Goal: Transaction & Acquisition: Purchase product/service

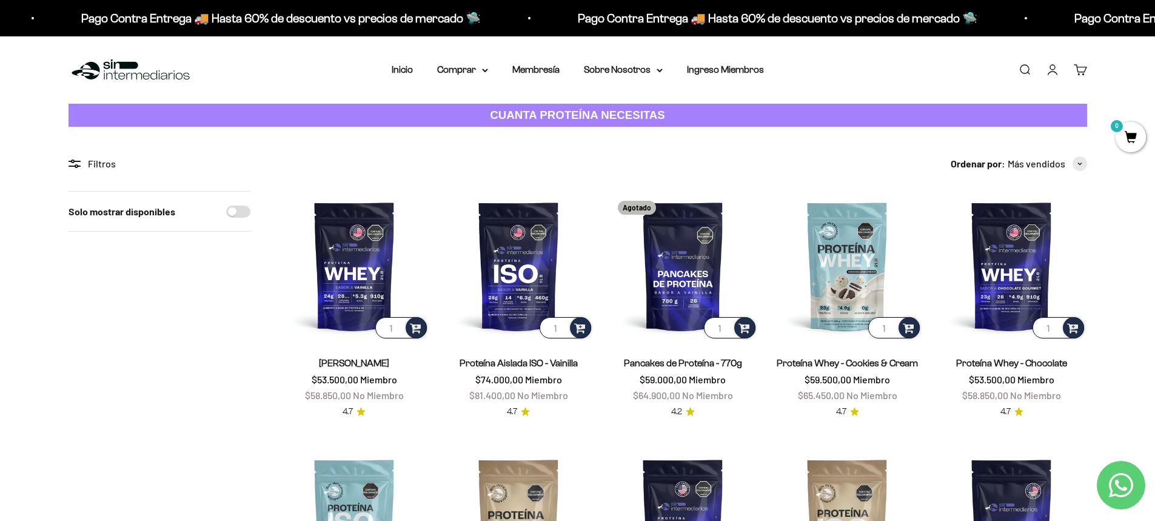
click at [1056, 68] on link "Iniciar sesión" at bounding box center [1052, 69] width 13 height 13
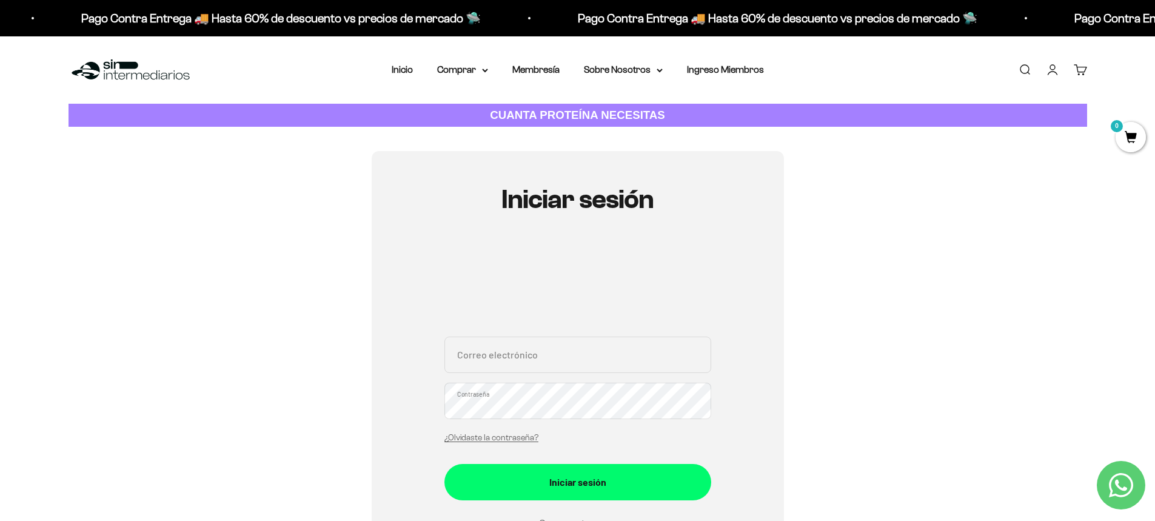
type input "paolamedinam@gmail.com"
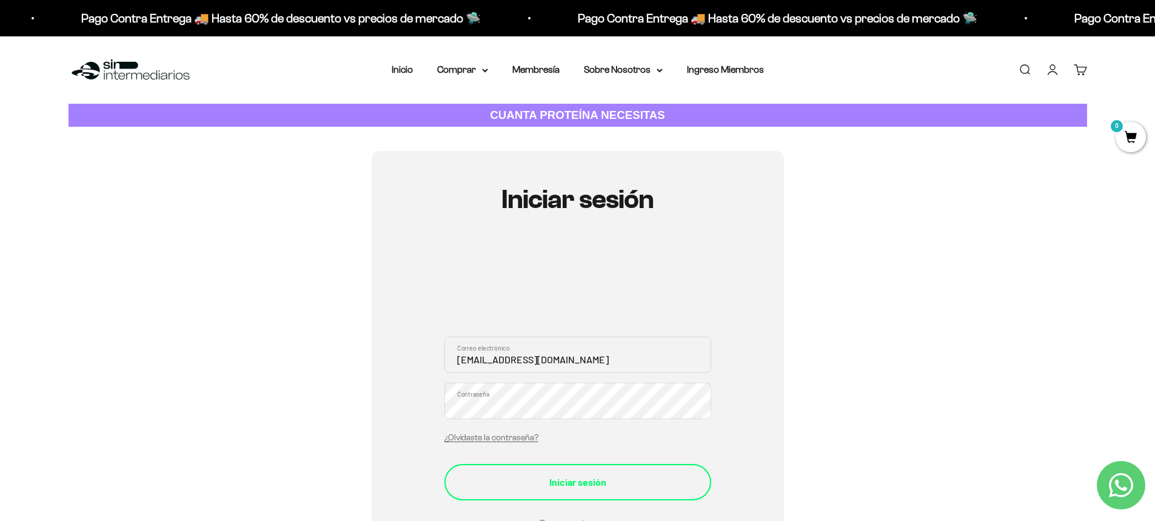
click at [472, 482] on div "Iniciar sesión" at bounding box center [578, 482] width 218 height 16
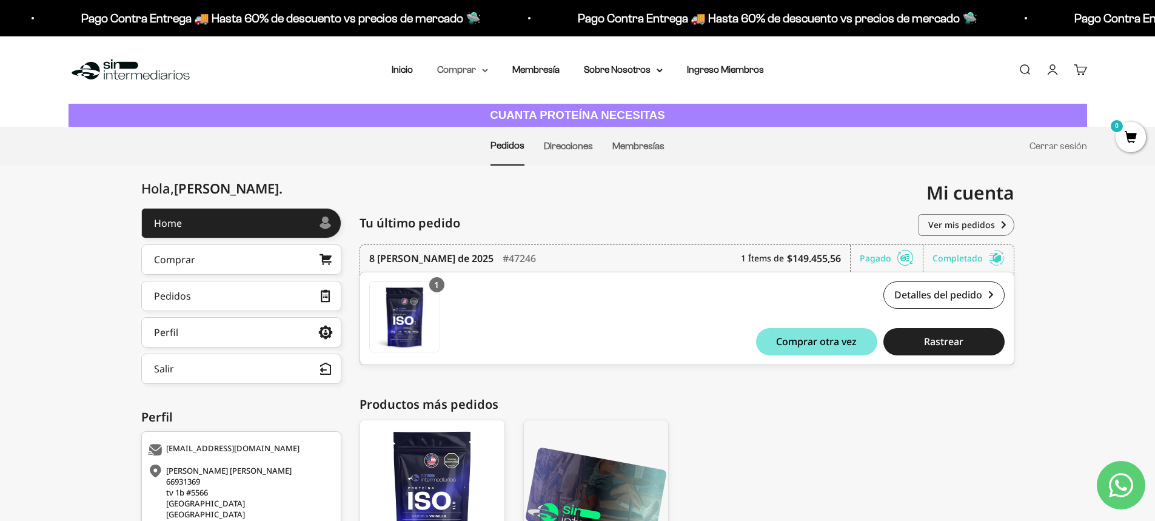
click at [477, 71] on summary "Comprar" at bounding box center [462, 70] width 51 height 16
click at [515, 107] on summary "Proteínas" at bounding box center [494, 109] width 100 height 16
click at [494, 133] on span "Otros Suplementos" at bounding box center [484, 131] width 81 height 10
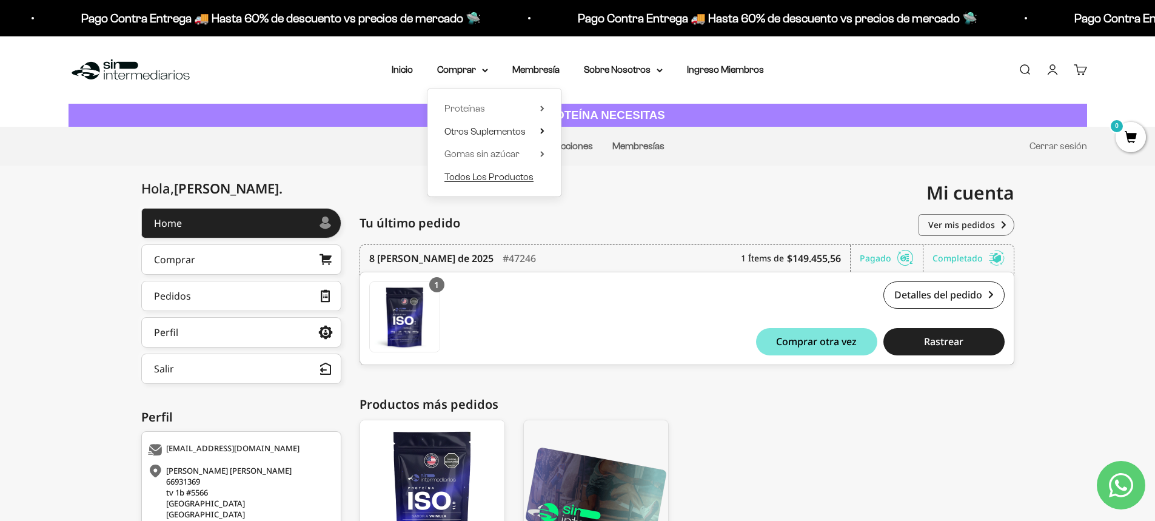
click at [512, 175] on span "Todos Los Productos" at bounding box center [488, 177] width 89 height 10
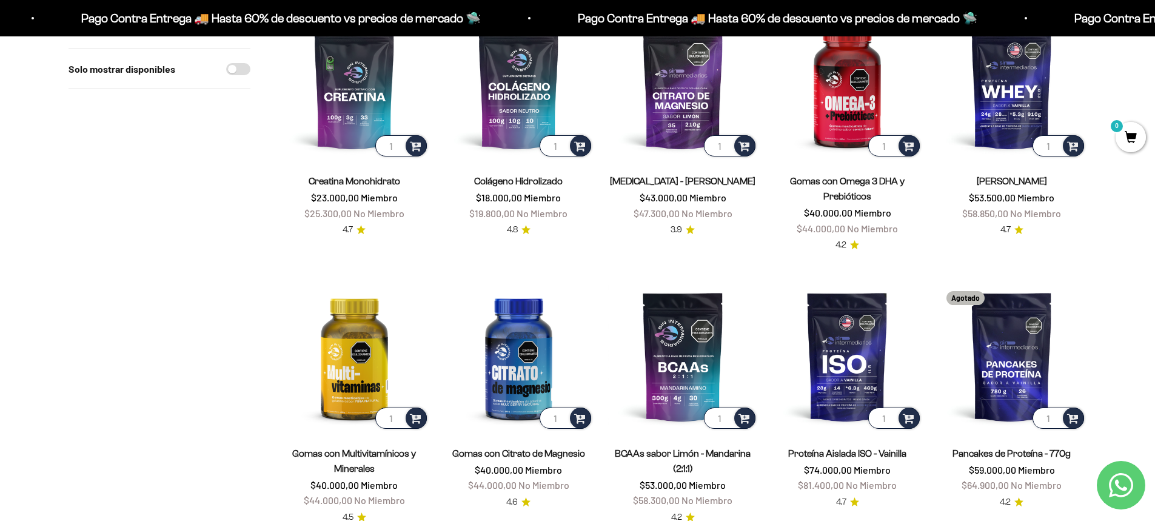
scroll to position [61, 0]
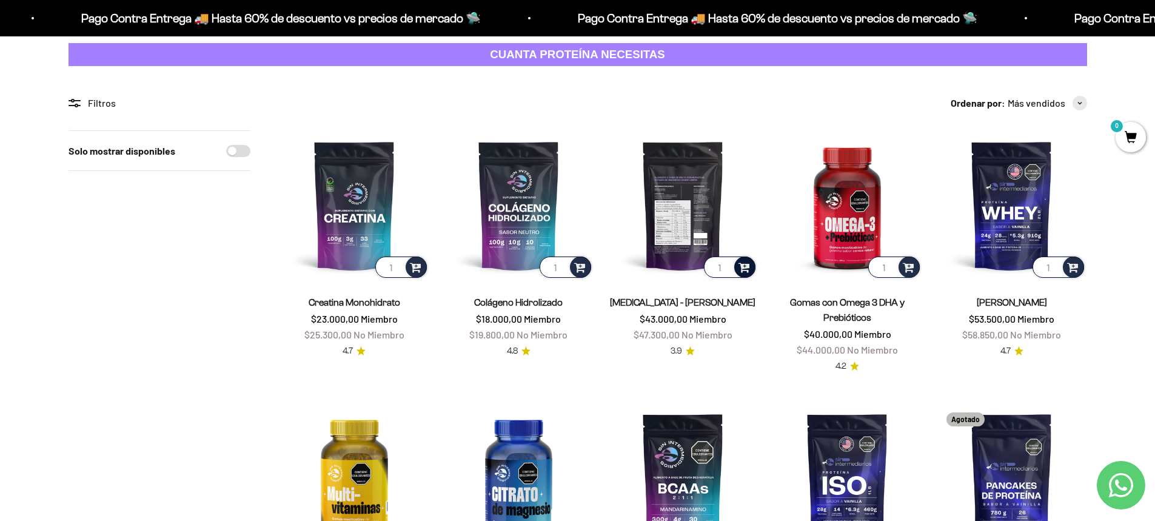
click at [746, 264] on span at bounding box center [744, 266] width 12 height 14
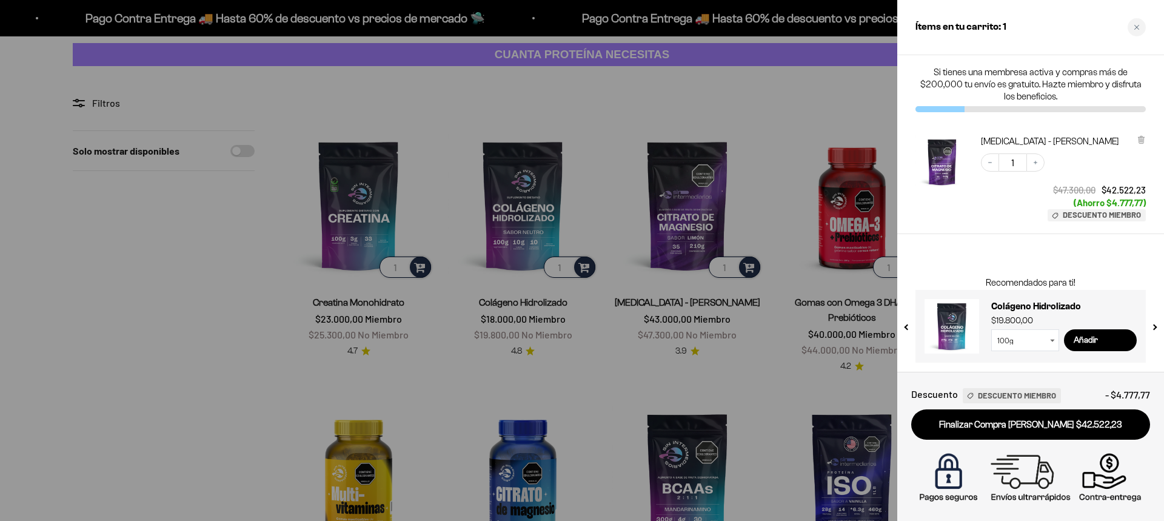
click at [634, 388] on div at bounding box center [582, 260] width 1164 height 521
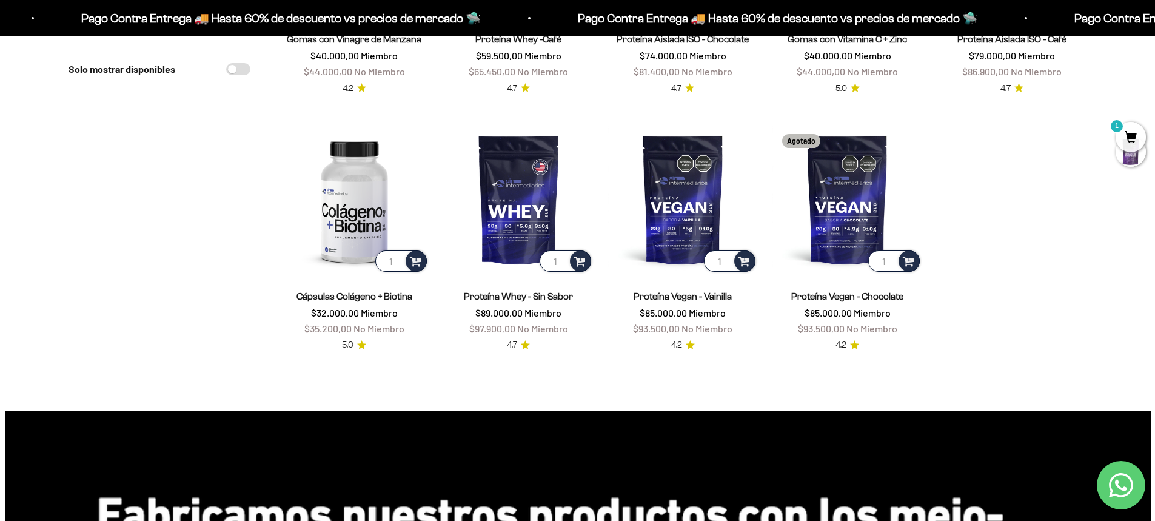
scroll to position [1152, 0]
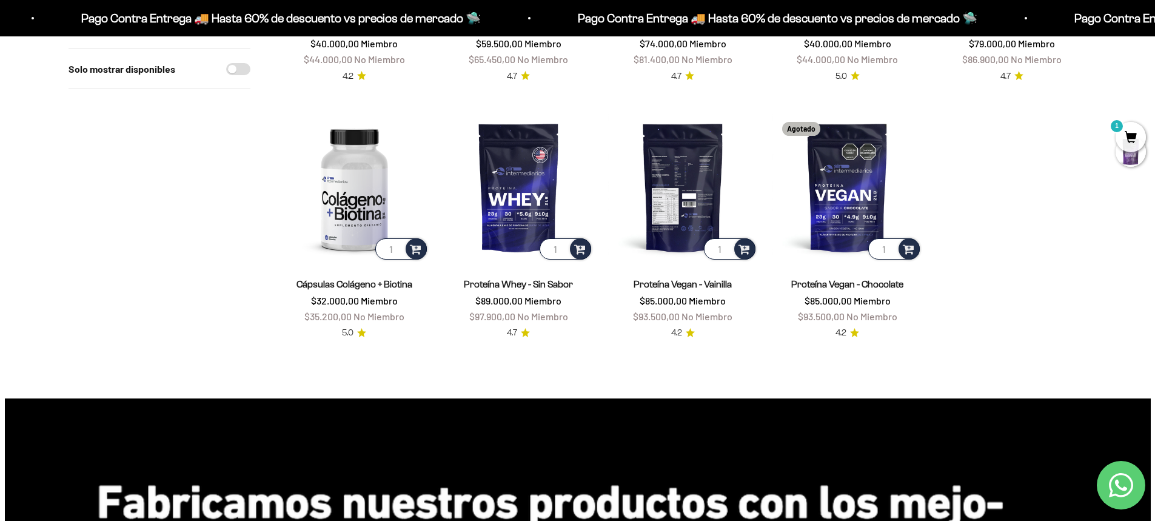
click at [694, 173] on img at bounding box center [683, 187] width 150 height 150
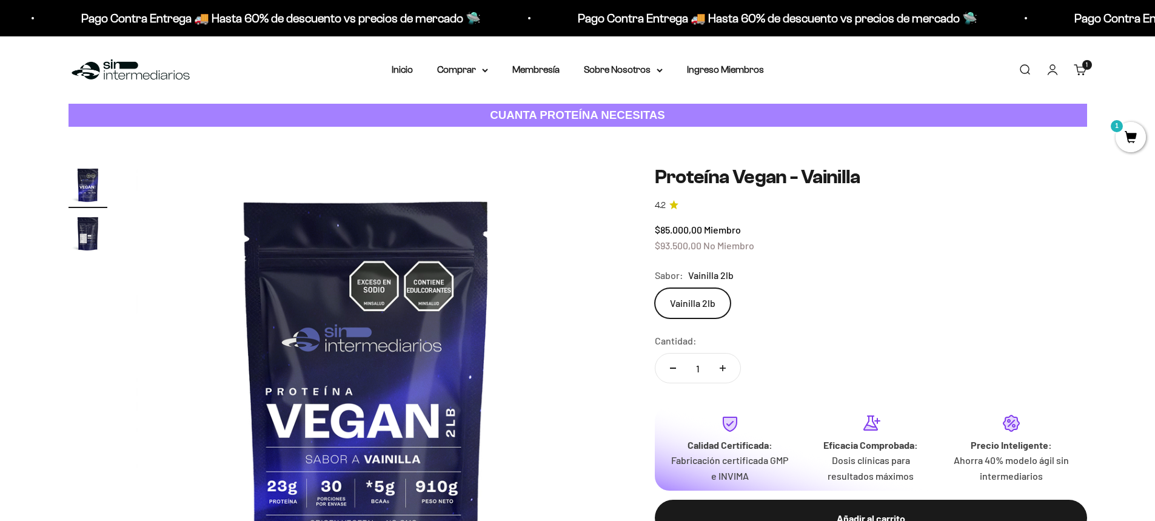
click at [83, 235] on img "Ir al artículo 2" at bounding box center [88, 233] width 39 height 39
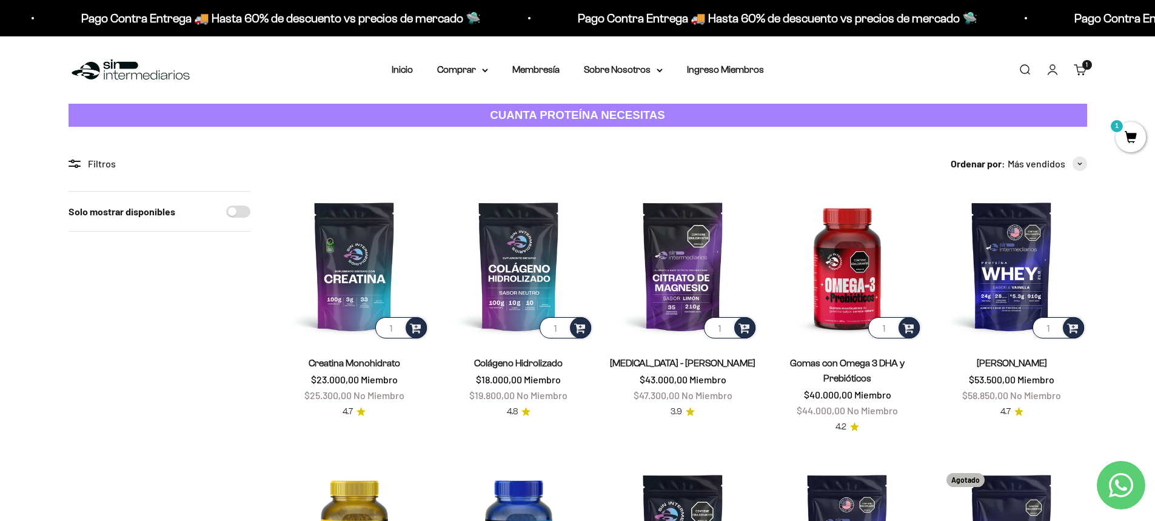
click at [1082, 72] on link "Carrito 1" at bounding box center [1080, 69] width 13 height 13
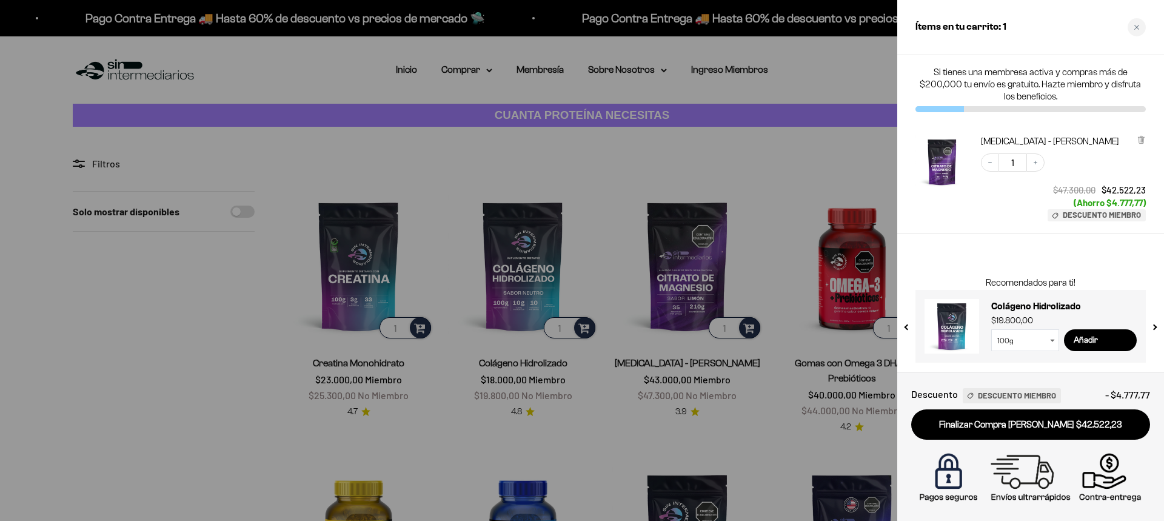
click at [678, 464] on div at bounding box center [582, 260] width 1164 height 521
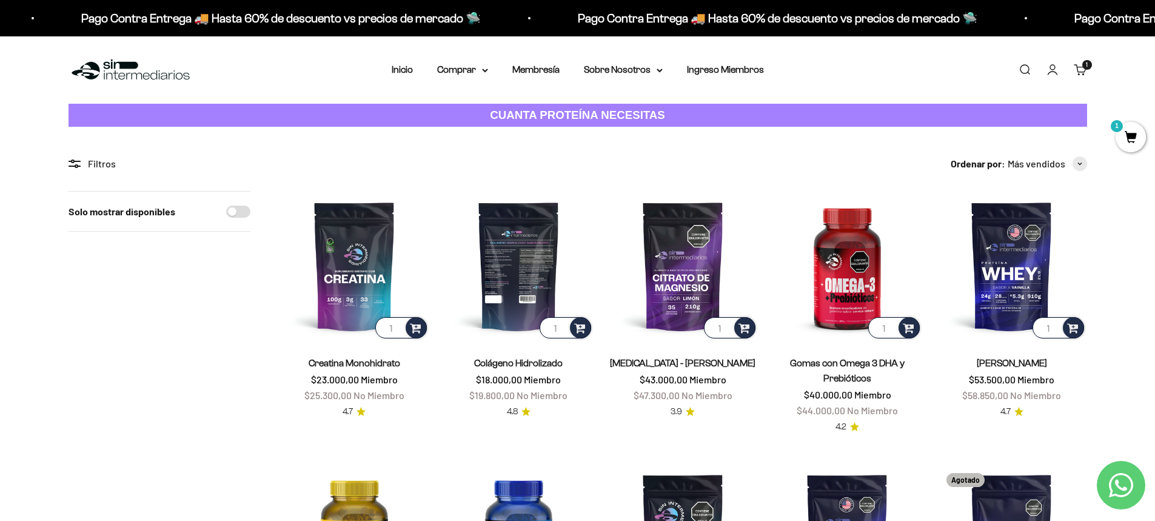
click at [520, 286] on img at bounding box center [519, 266] width 150 height 150
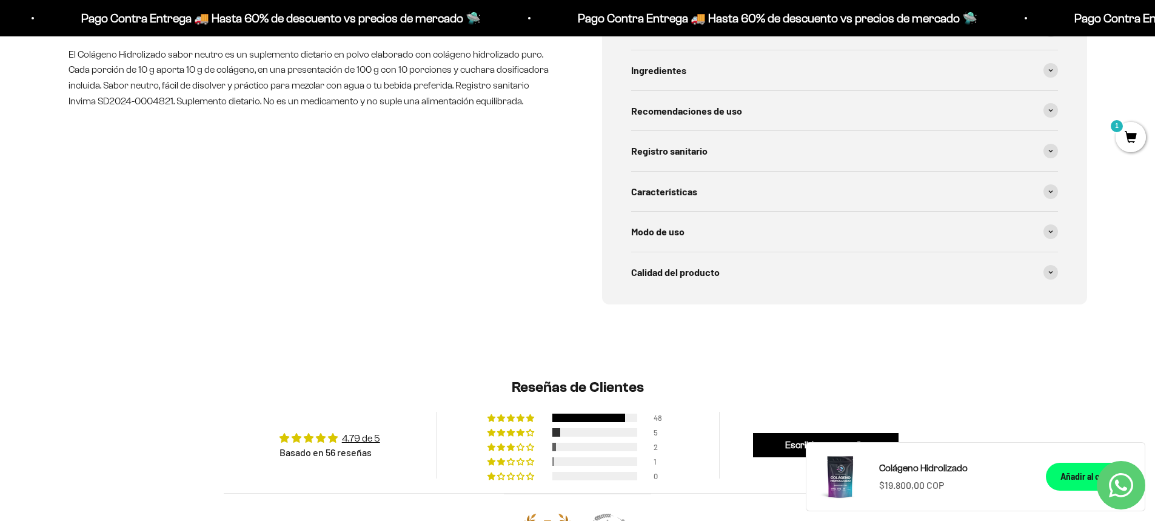
scroll to position [606, 0]
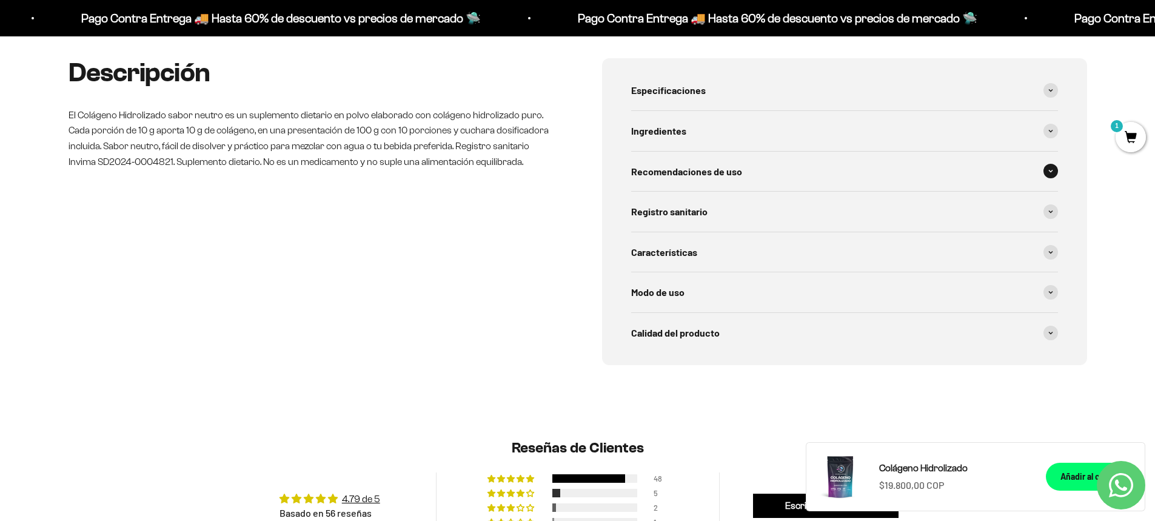
click at [1050, 178] on span at bounding box center [1050, 171] width 15 height 15
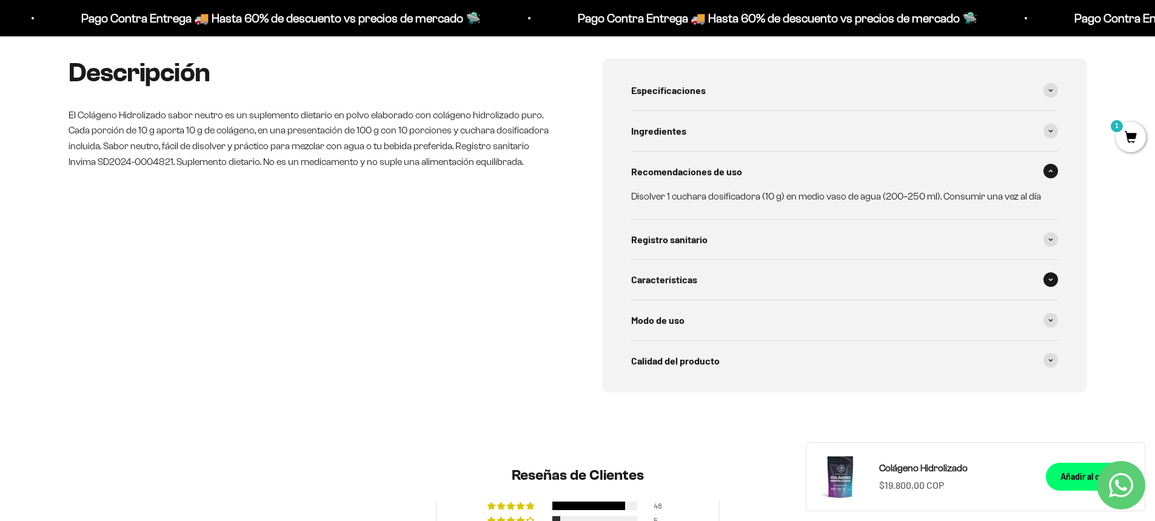
click at [1047, 281] on span at bounding box center [1050, 279] width 15 height 15
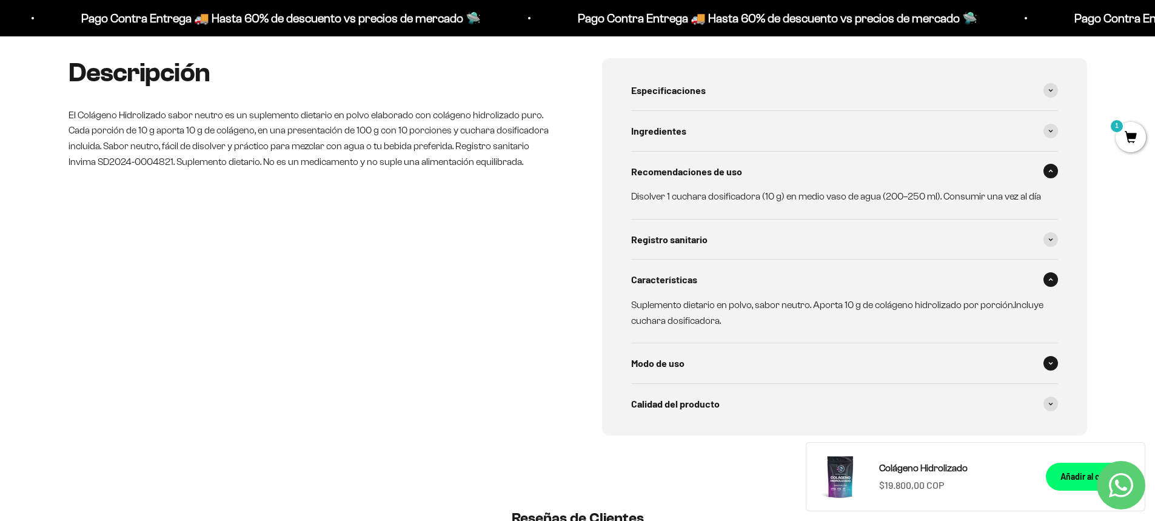
click at [1053, 364] on span at bounding box center [1050, 363] width 15 height 15
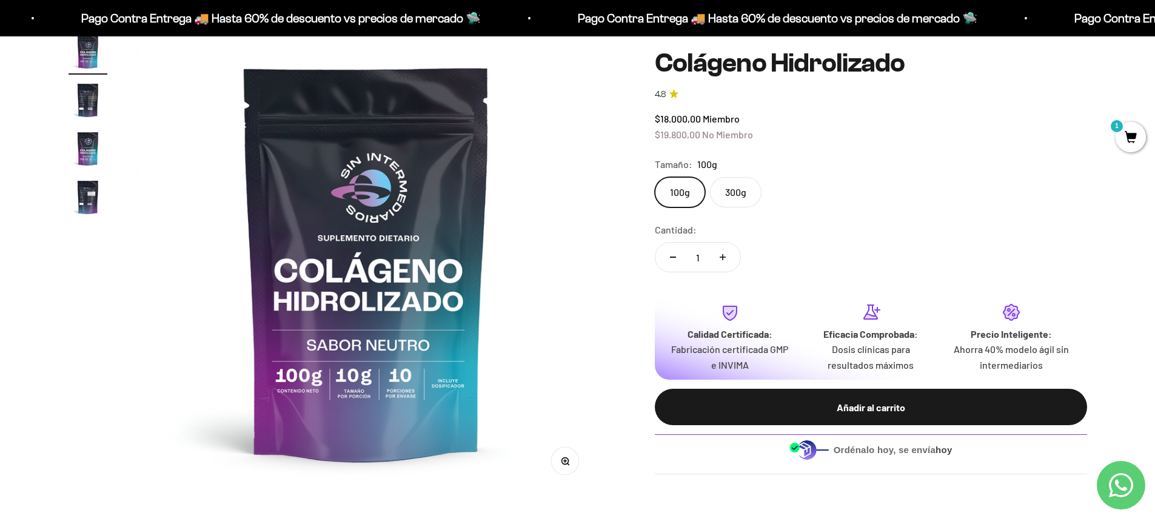
scroll to position [121, 0]
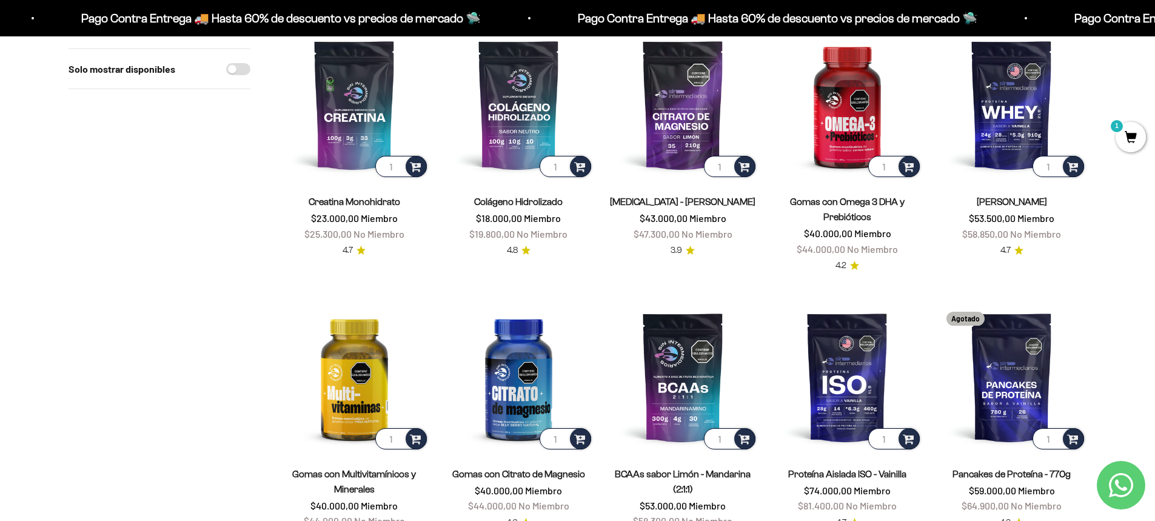
scroll to position [243, 0]
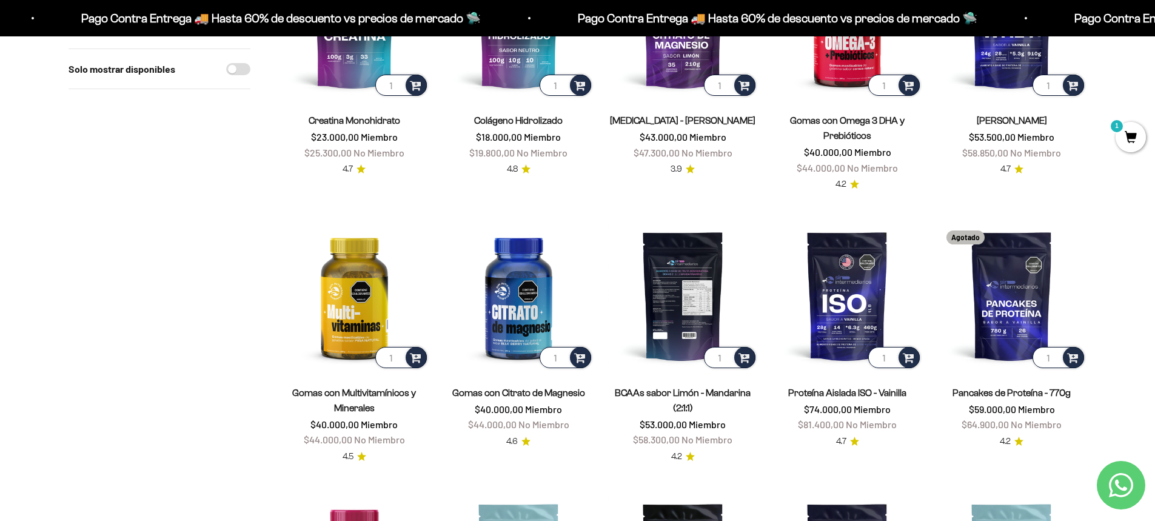
click at [681, 286] on img at bounding box center [683, 296] width 150 height 150
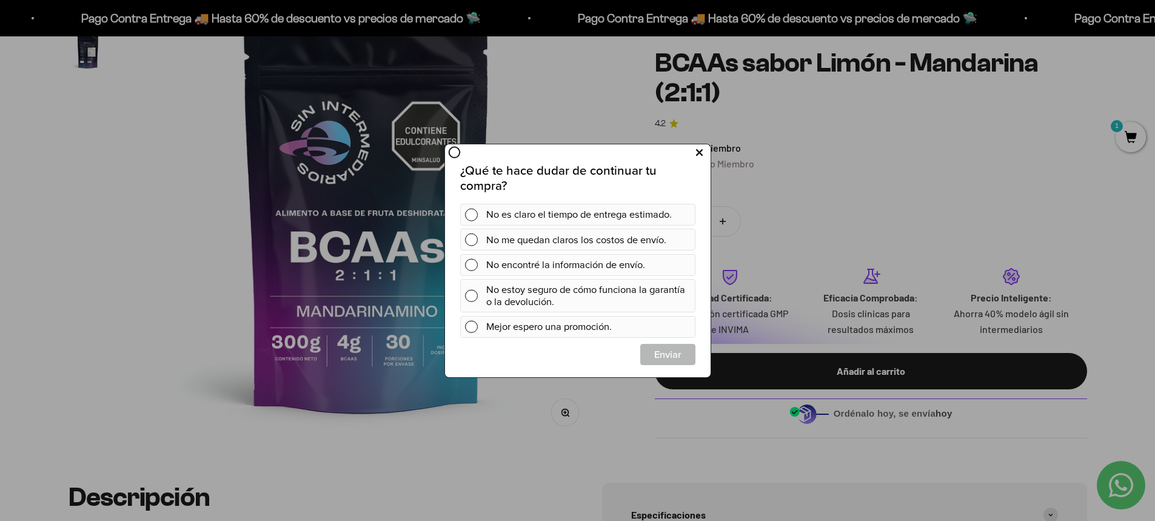
click at [694, 153] on button at bounding box center [699, 152] width 22 height 20
